Goal: Find specific page/section: Find specific page/section

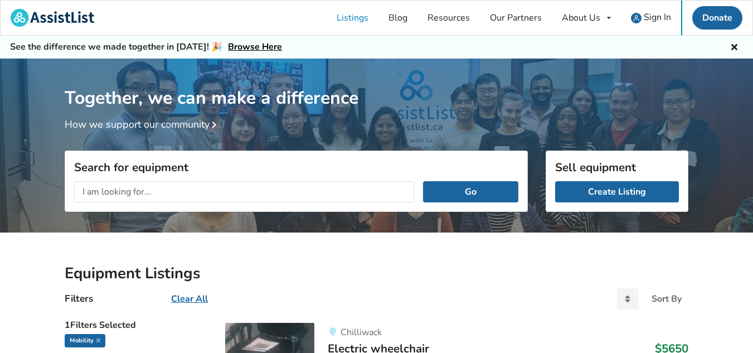
click at [207, 189] on input "text" at bounding box center [244, 191] width 340 height 21
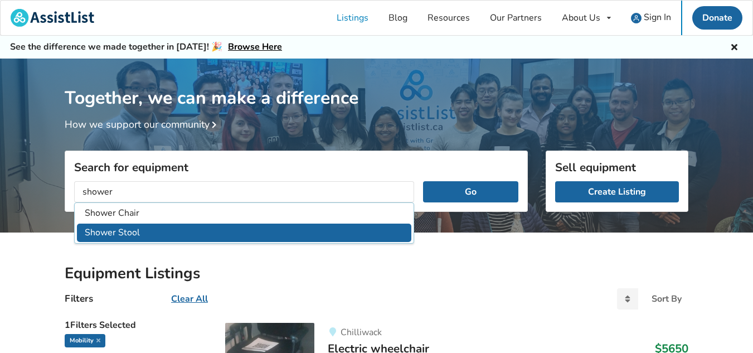
click at [127, 238] on li "Shower Stool" at bounding box center [244, 233] width 334 height 18
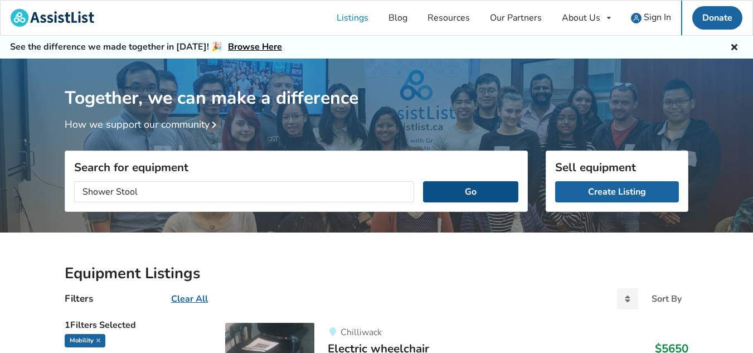
click at [471, 199] on button "Go" at bounding box center [470, 191] width 95 height 21
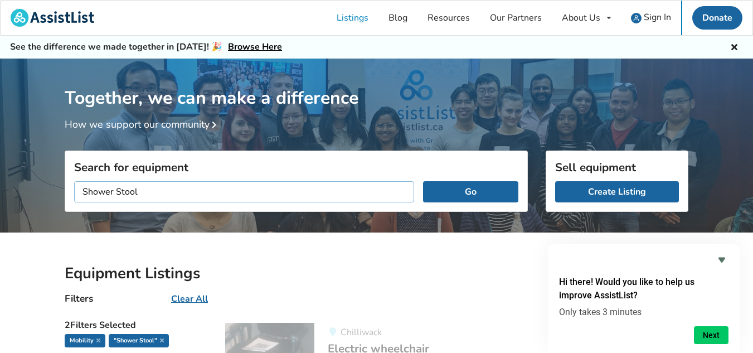
click at [159, 190] on input "Shower Stool" at bounding box center [244, 191] width 340 height 21
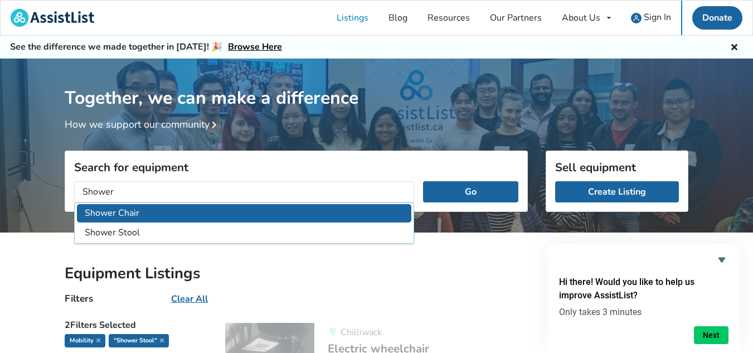
click at [108, 210] on li "Shower Chair" at bounding box center [244, 213] width 334 height 18
type input "Shower Chair"
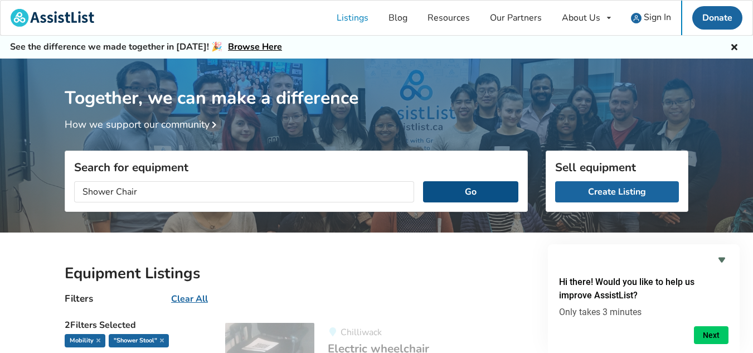
click at [487, 196] on button "Go" at bounding box center [470, 191] width 95 height 21
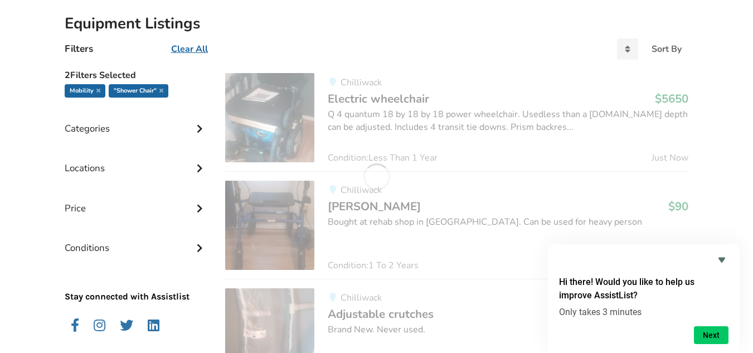
scroll to position [3419, 0]
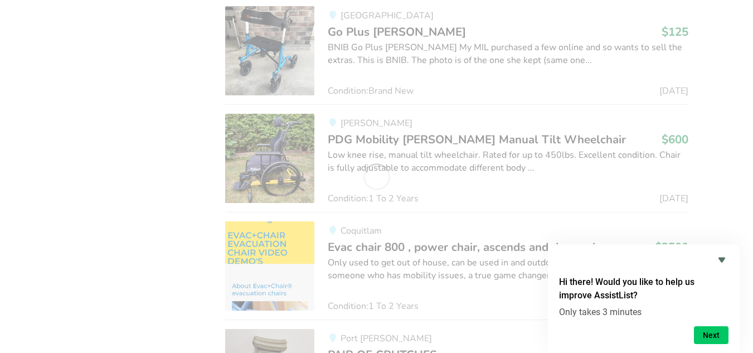
scroll to position [1852, 0]
